Goal: Information Seeking & Learning: Learn about a topic

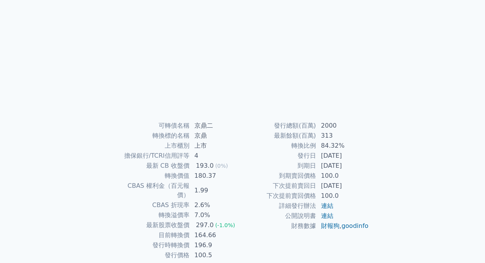
scroll to position [77, 0]
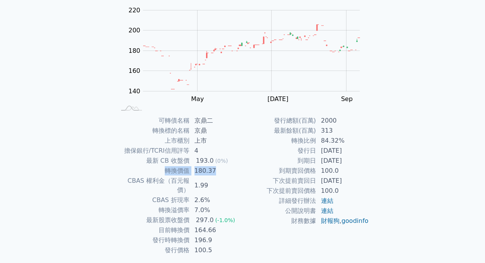
drag, startPoint x: 219, startPoint y: 169, endPoint x: 150, endPoint y: 173, distance: 68.4
click at [150, 173] on tr "轉換價值 180.37" at bounding box center [179, 171] width 127 height 10
drag, startPoint x: 150, startPoint y: 173, endPoint x: 245, endPoint y: 173, distance: 94.5
click at [245, 173] on td "到期賣回價格" at bounding box center [280, 171] width 74 height 10
drag, startPoint x: 144, startPoint y: 161, endPoint x: 202, endPoint y: 165, distance: 57.6
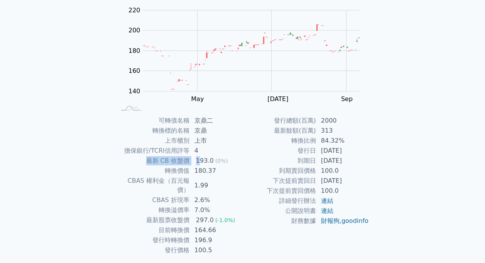
click at [202, 165] on tr "最新 CB 收盤價 193.0 (0%)" at bounding box center [179, 161] width 127 height 10
drag, startPoint x: 202, startPoint y: 165, endPoint x: 156, endPoint y: 174, distance: 46.5
click at [156, 174] on tr "轉換價值 180.37" at bounding box center [179, 171] width 127 height 10
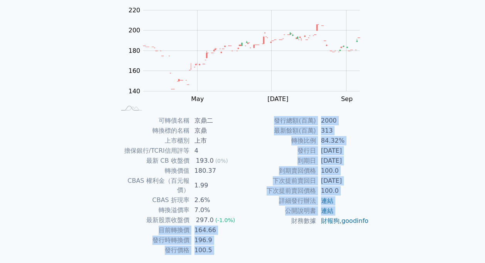
drag, startPoint x: 139, startPoint y: 223, endPoint x: 232, endPoint y: 221, distance: 92.6
click at [232, 225] on tr "目前轉換價 164.66" at bounding box center [179, 230] width 127 height 10
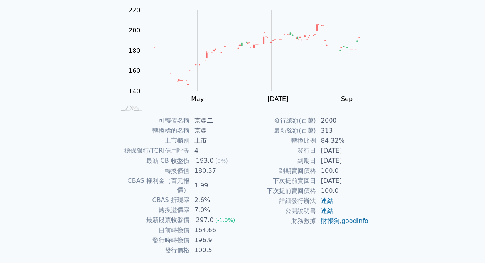
drag, startPoint x: 232, startPoint y: 221, endPoint x: 219, endPoint y: 241, distance: 23.4
click at [219, 245] on td "100.5" at bounding box center [216, 250] width 53 height 10
drag, startPoint x: 151, startPoint y: 219, endPoint x: 233, endPoint y: 220, distance: 81.4
click at [233, 225] on tr "目前轉換價 164.66" at bounding box center [179, 230] width 127 height 10
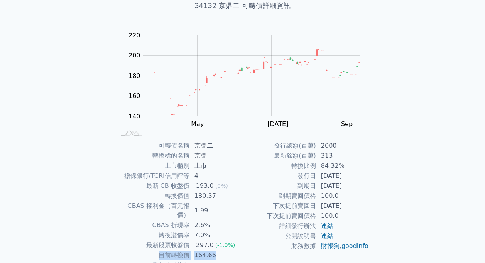
scroll to position [39, 0]
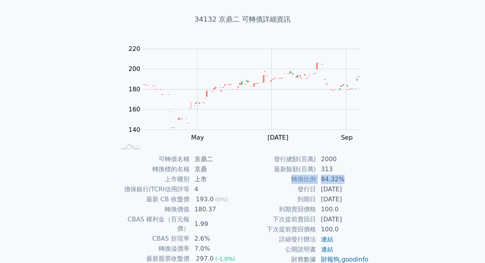
drag, startPoint x: 343, startPoint y: 182, endPoint x: 290, endPoint y: 178, distance: 53.4
click at [290, 178] on tr "轉換比例 84.32%" at bounding box center [306, 179] width 127 height 10
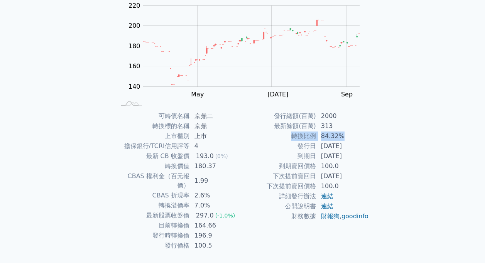
scroll to position [94, 0]
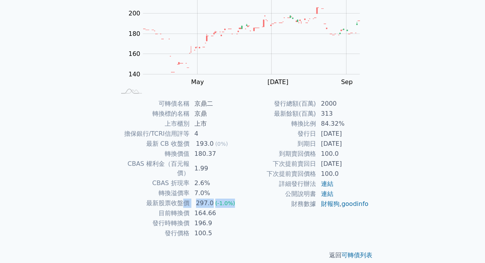
drag, startPoint x: 182, startPoint y: 194, endPoint x: 241, endPoint y: 198, distance: 59.2
click at [241, 198] on tr "最新股票收盤價 297.0 (-1.0%)" at bounding box center [179, 203] width 127 height 10
drag, startPoint x: 241, startPoint y: 198, endPoint x: 252, endPoint y: 215, distance: 20.5
click at [252, 209] on td "財務數據" at bounding box center [280, 204] width 74 height 10
drag, startPoint x: 179, startPoint y: 198, endPoint x: 225, endPoint y: 197, distance: 45.2
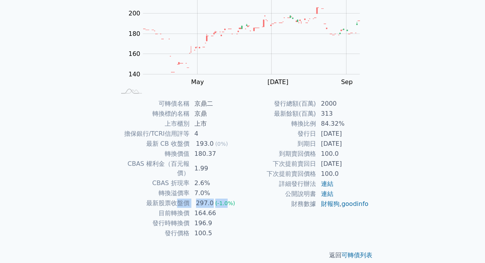
click at [225, 198] on tr "最新股票收盤價 297.0 (-1.0%)" at bounding box center [179, 203] width 127 height 10
drag, startPoint x: 225, startPoint y: 197, endPoint x: 246, endPoint y: 218, distance: 29.8
click at [246, 209] on td "財務數據" at bounding box center [280, 204] width 74 height 10
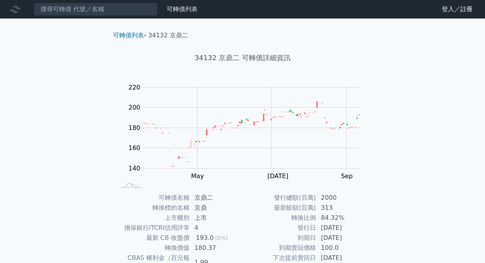
click at [381, 62] on div "可轉債列表 › 34132 京鼎二 34132 京鼎二 可轉債詳細資訊 Zoom Out 140 120 130 140 150 160 170 180 24…" at bounding box center [243, 193] width 296 height 348
